Goal: Transaction & Acquisition: Purchase product/service

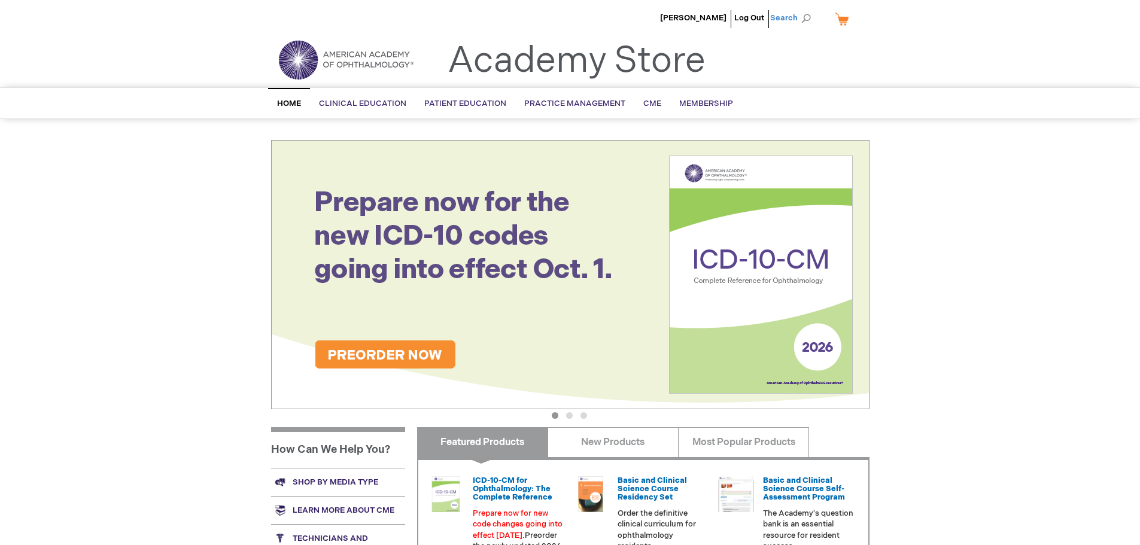
click at [799, 16] on span "Search" at bounding box center [792, 18] width 45 height 24
type input "0219007U"
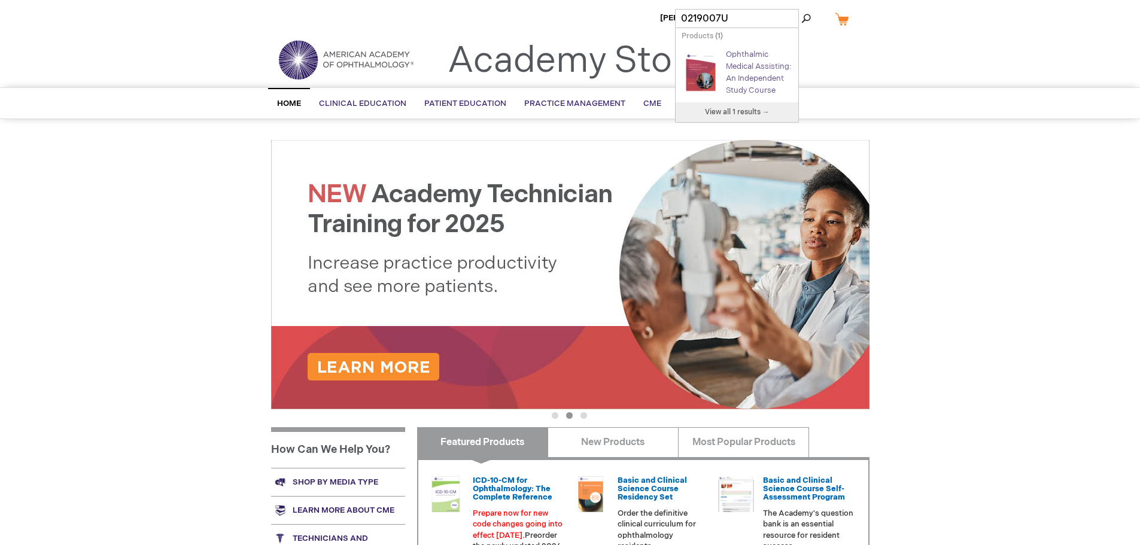
click at [755, 76] on link "Ophthalmic Medical Assisting: An Independent Study Course" at bounding box center [758, 72] width 65 height 45
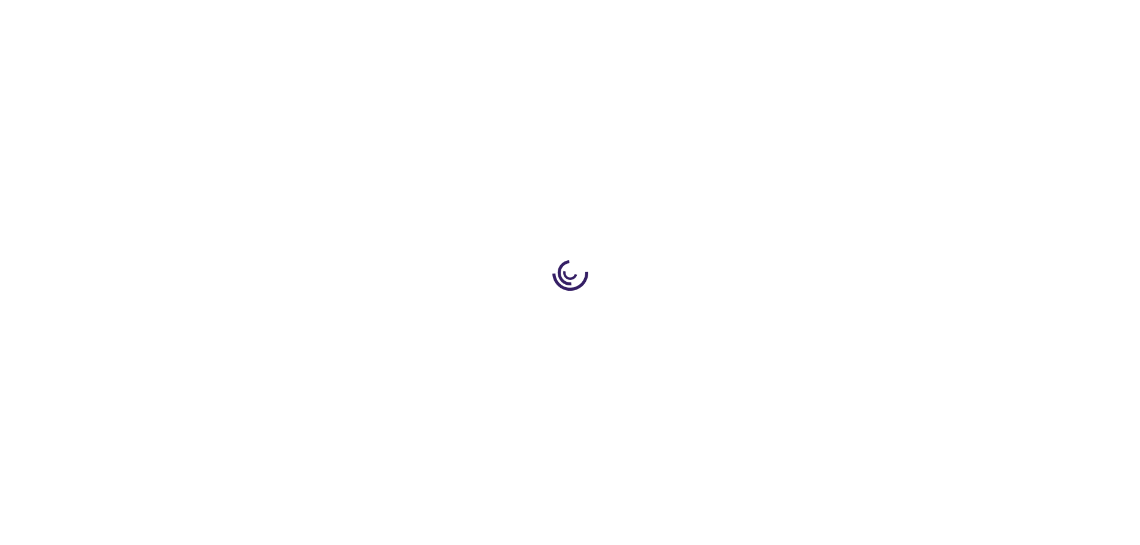
type input "0"
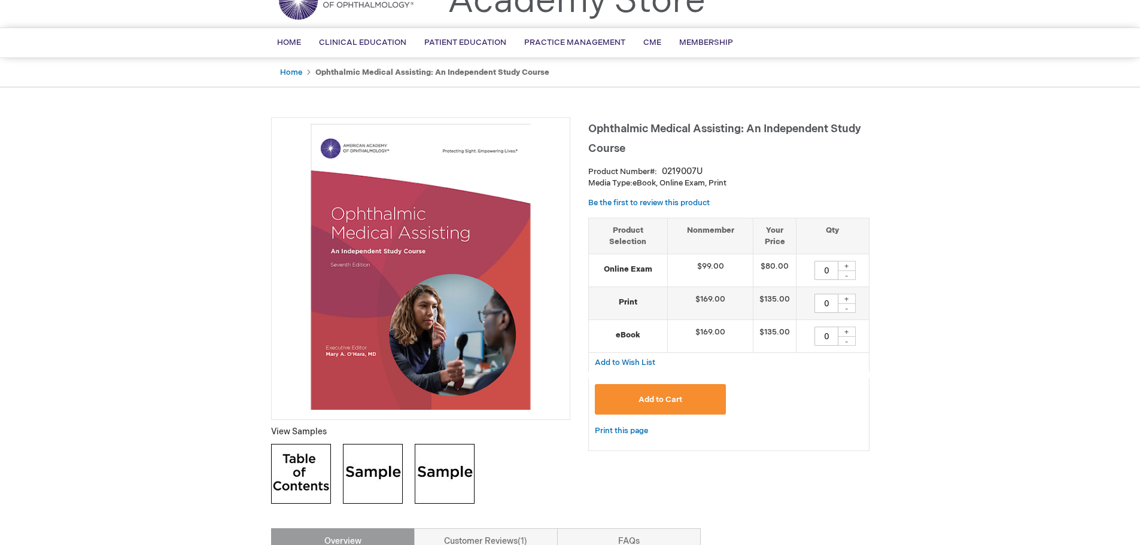
scroll to position [120, 0]
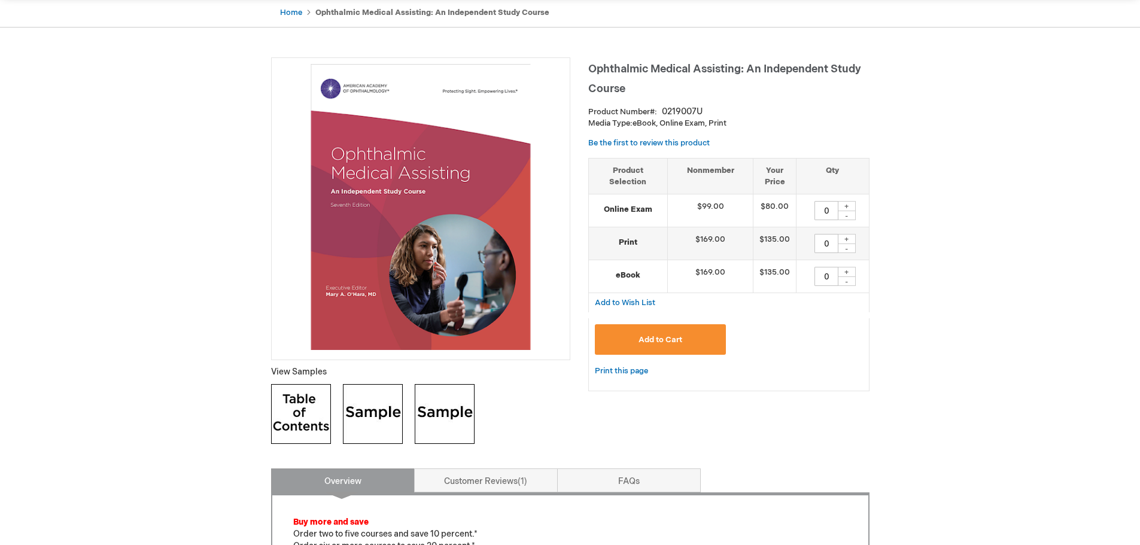
click at [848, 207] on div "+" at bounding box center [847, 206] width 18 height 10
type input "1"
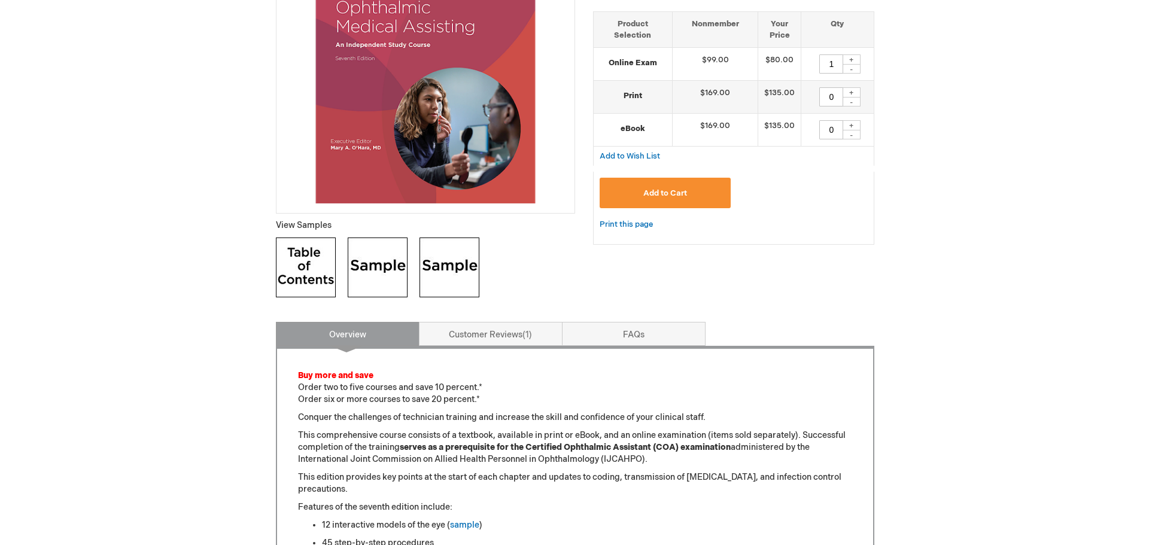
scroll to position [299, 0]
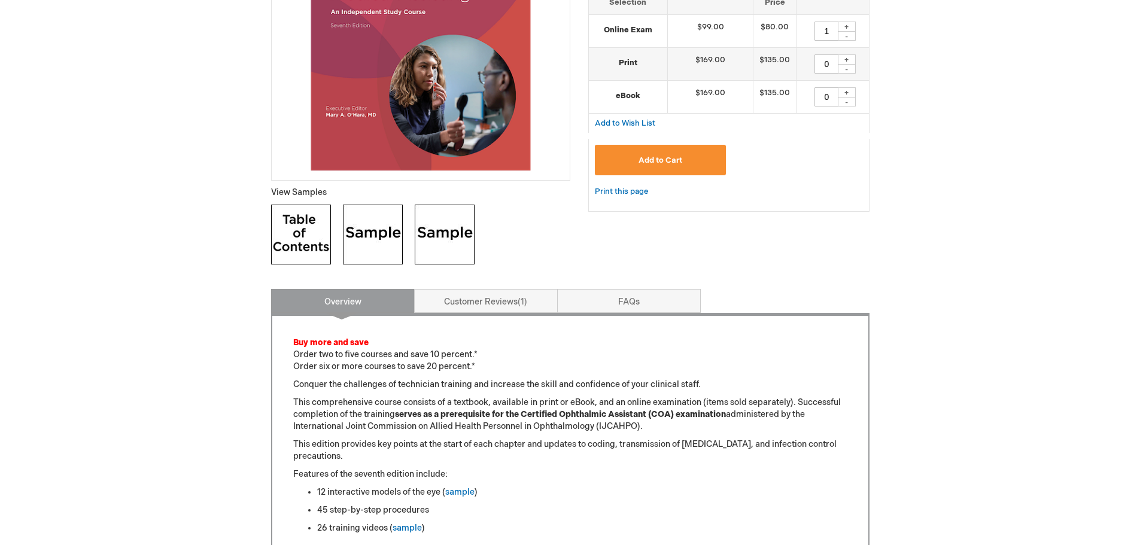
click at [660, 160] on span "Add to Cart" at bounding box center [661, 161] width 44 height 10
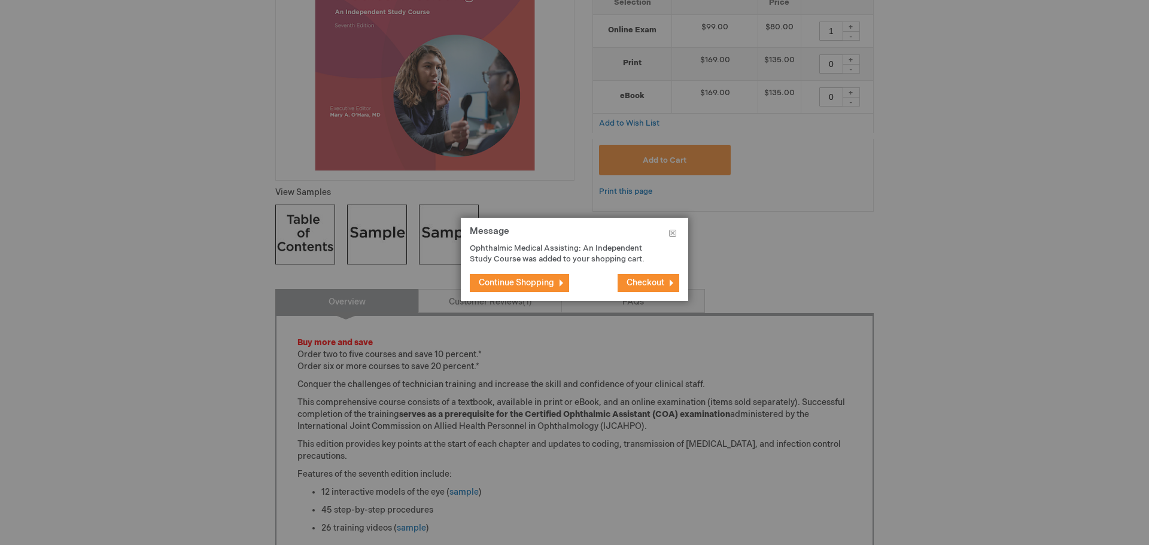
click at [630, 288] on span "Checkout" at bounding box center [646, 283] width 38 height 10
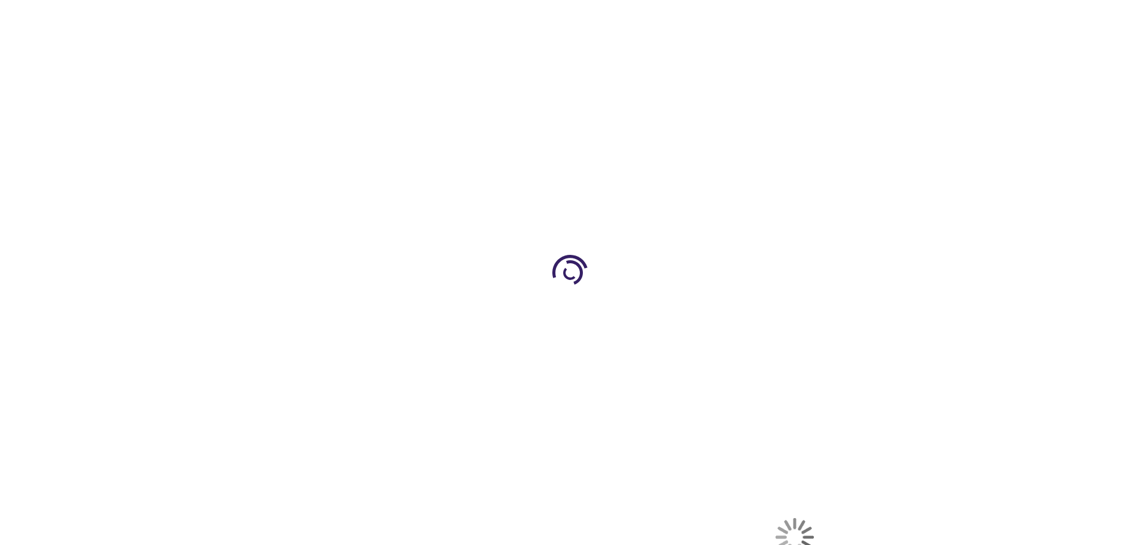
select select "US"
select select "45"
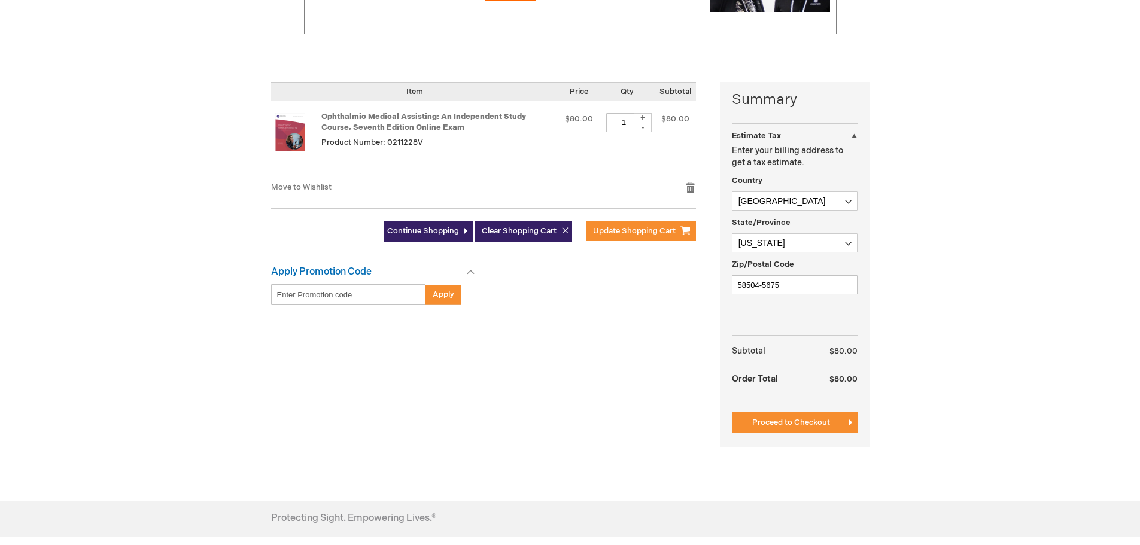
scroll to position [299, 0]
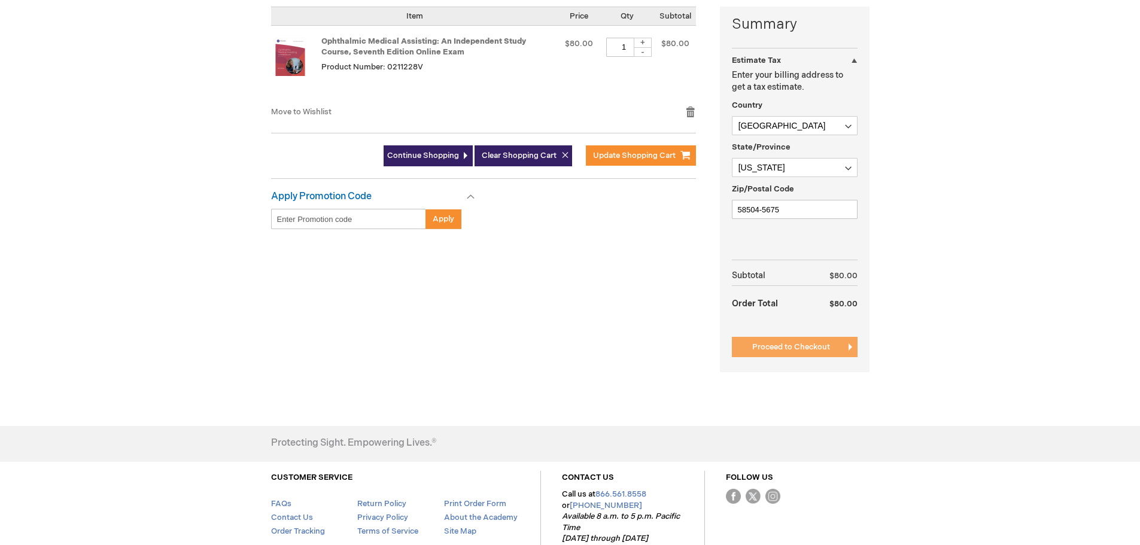
click at [779, 348] on span "Proceed to Checkout" at bounding box center [792, 347] width 78 height 10
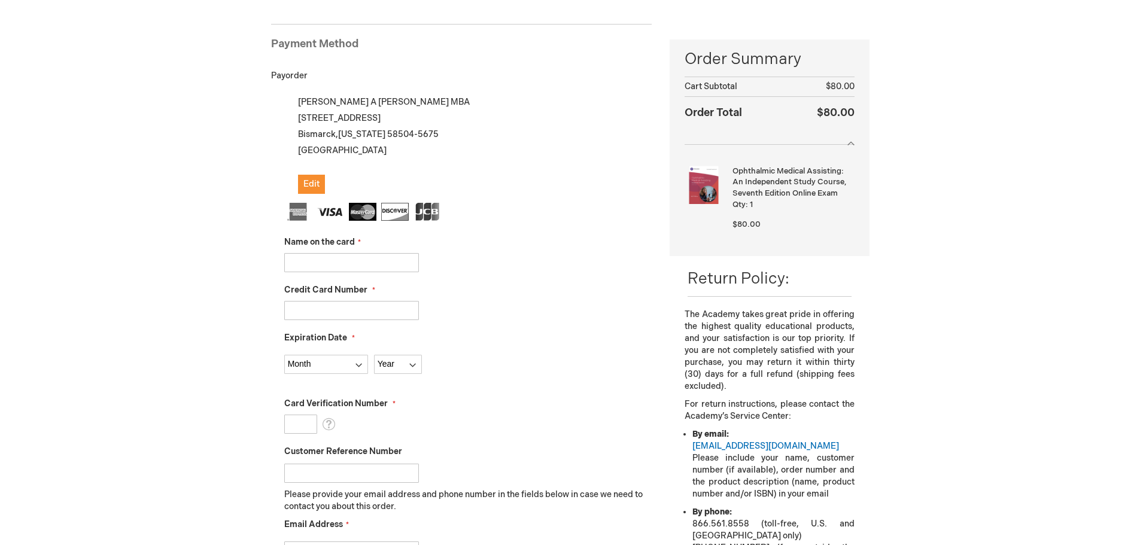
scroll to position [180, 0]
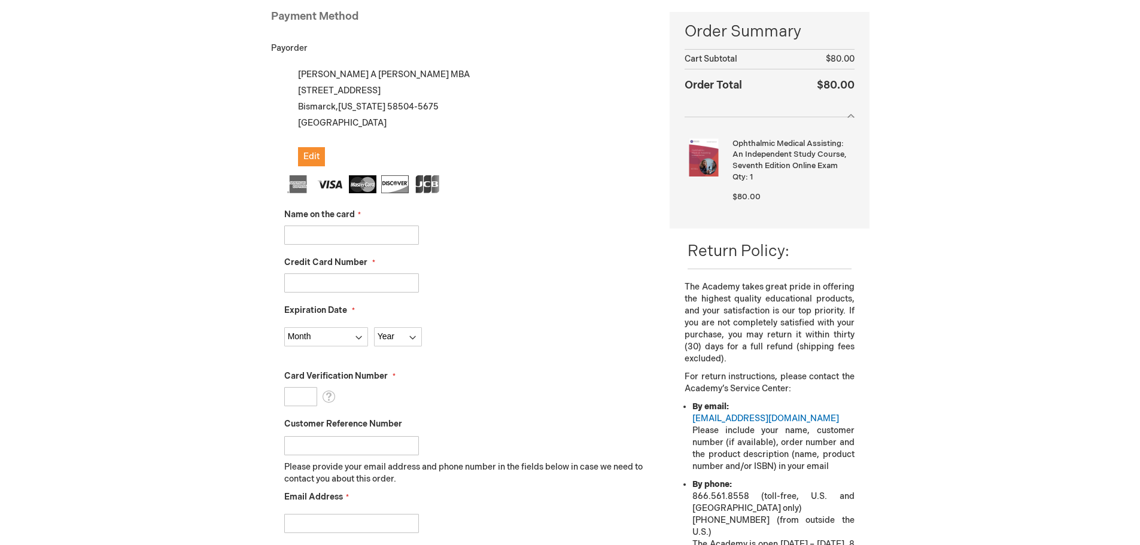
click at [328, 236] on input "Name on the card" at bounding box center [351, 235] width 135 height 19
type input "a"
type input "[PERSON_NAME]"
type input "5315612875338411"
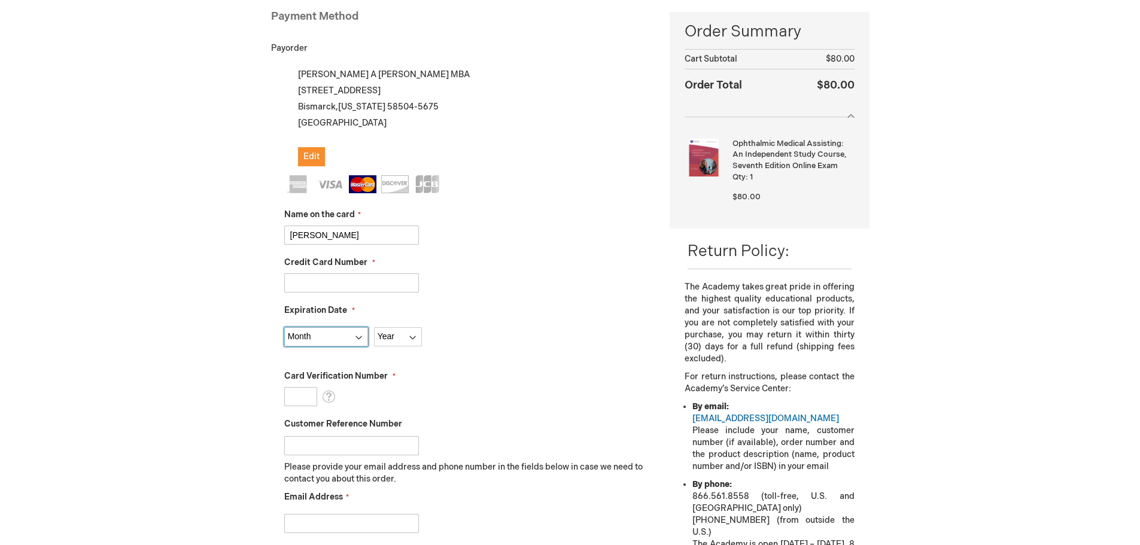
click at [360, 340] on select "Month 01 - January 02 - February 03 - March 04 - April 05 - May 06 - June 07 - …" at bounding box center [326, 336] width 84 height 19
select select "6"
click at [284, 327] on select "Month 01 - January 02 - February 03 - March 04 - April 05 - May 06 - June 07 - …" at bounding box center [326, 336] width 84 height 19
click at [386, 336] on select "Year 2025 2026 2027 2028 2029 2030 2031 2032 2033 2034 2035" at bounding box center [398, 336] width 48 height 19
select select "2028"
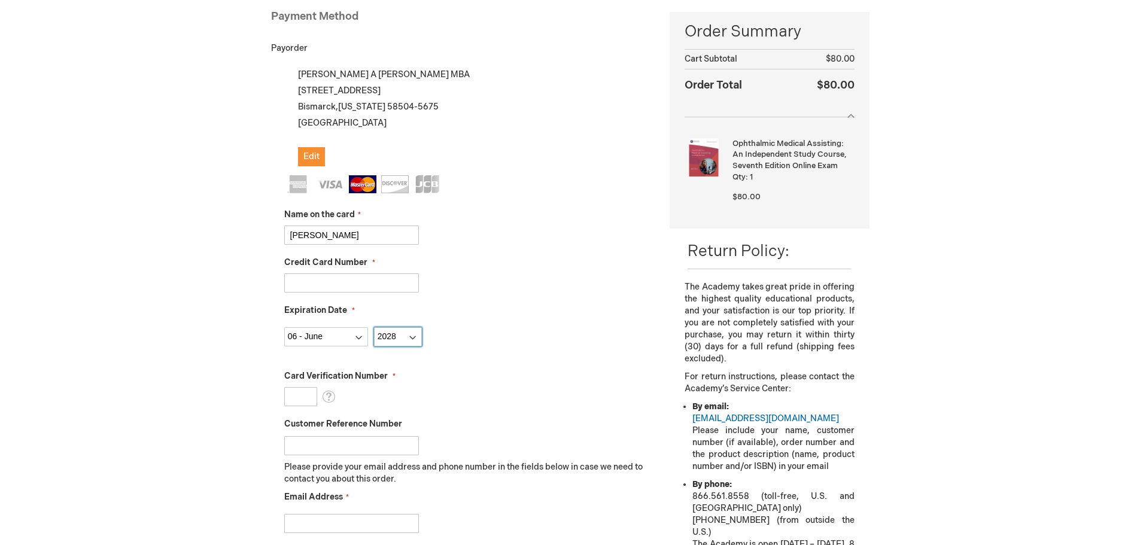
click at [374, 327] on select "Year 2025 2026 2027 2028 2029 2030 2031 2032 2033 2034 2035" at bounding box center [398, 336] width 48 height 19
click at [290, 396] on input "Card Verification Number" at bounding box center [300, 396] width 33 height 19
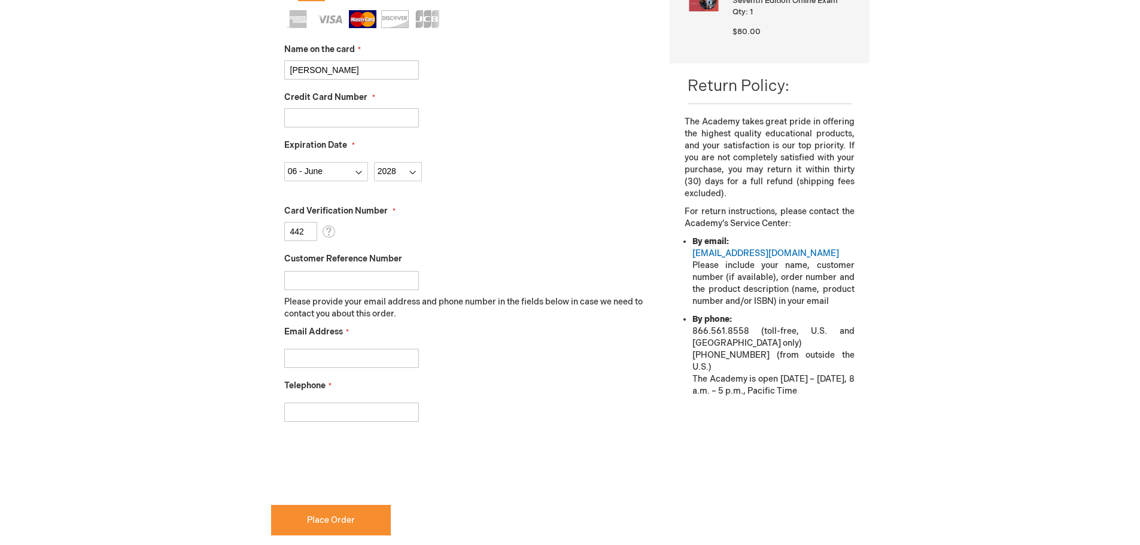
scroll to position [359, 0]
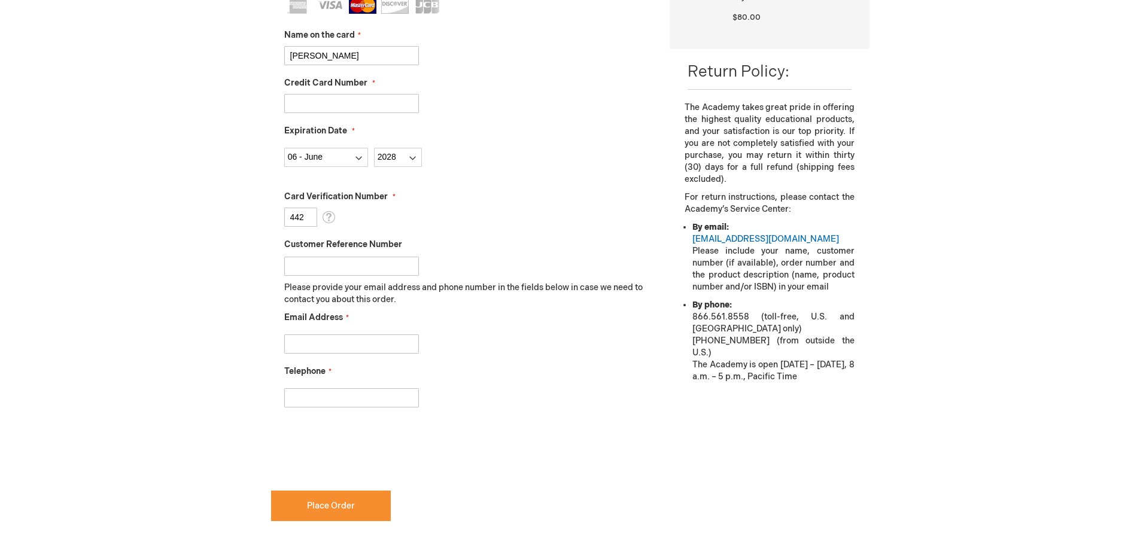
type input "442"
click at [326, 343] on input "Email Address" at bounding box center [351, 344] width 135 height 19
type input "mloomis@dakotaeye.com"
type input "7012223937"
checkbox input "true"
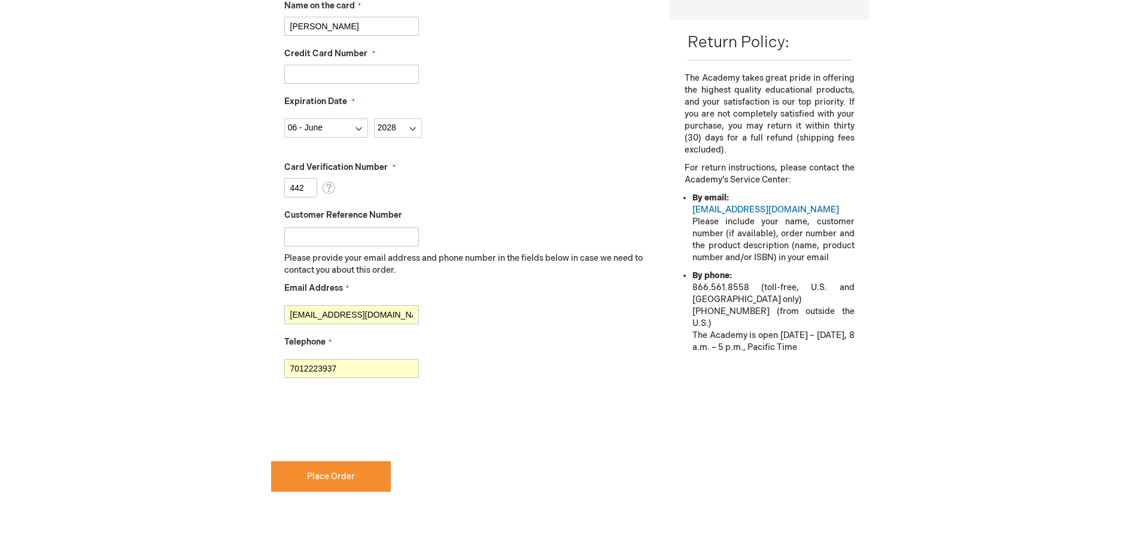
scroll to position [419, 0]
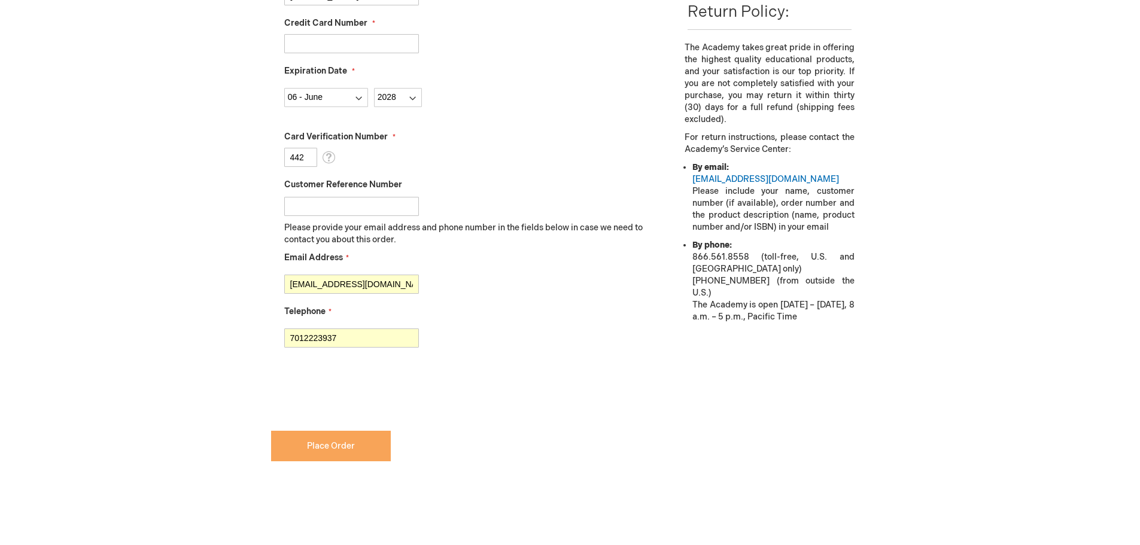
click at [320, 448] on span "Place Order" at bounding box center [331, 446] width 48 height 10
